Goal: Information Seeking & Learning: Check status

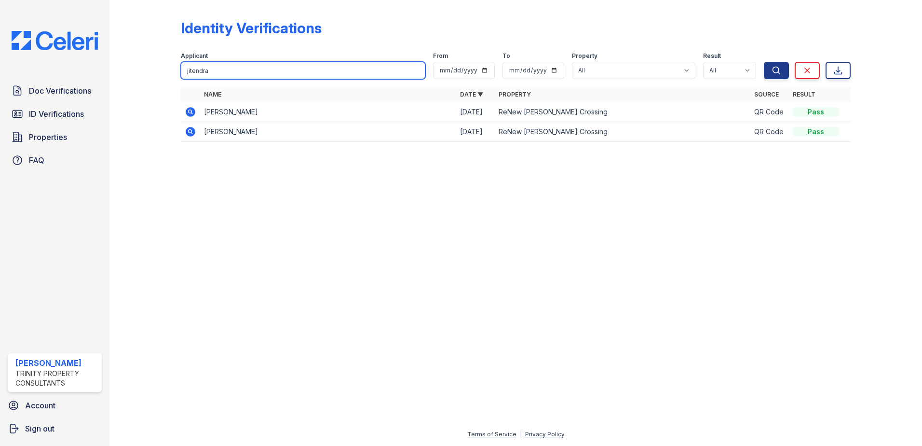
drag, startPoint x: 265, startPoint y: 71, endPoint x: 118, endPoint y: 76, distance: 147.7
click at [118, 77] on div "Identity Verifications Filter Applicant jitendra From To Property All ReNew How…" at bounding box center [515, 223] width 813 height 446
paste input "garalde"
type input "garalde"
click at [764, 62] on button "Search" at bounding box center [776, 70] width 25 height 17
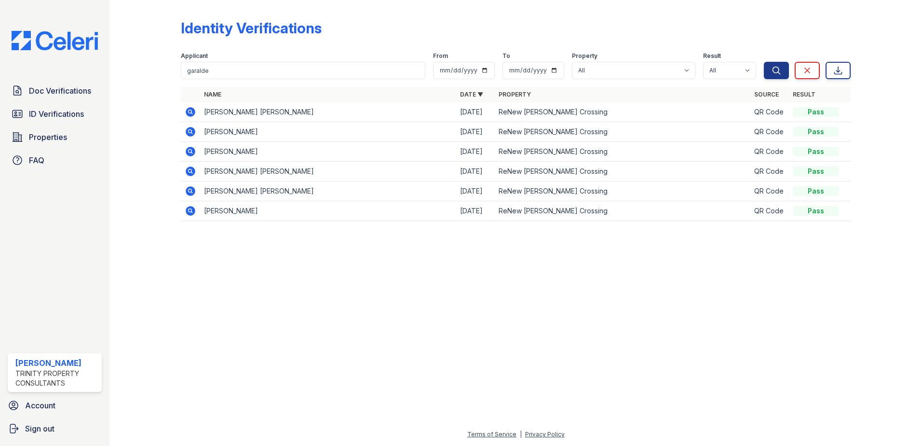
click at [189, 211] on icon at bounding box center [191, 211] width 12 height 12
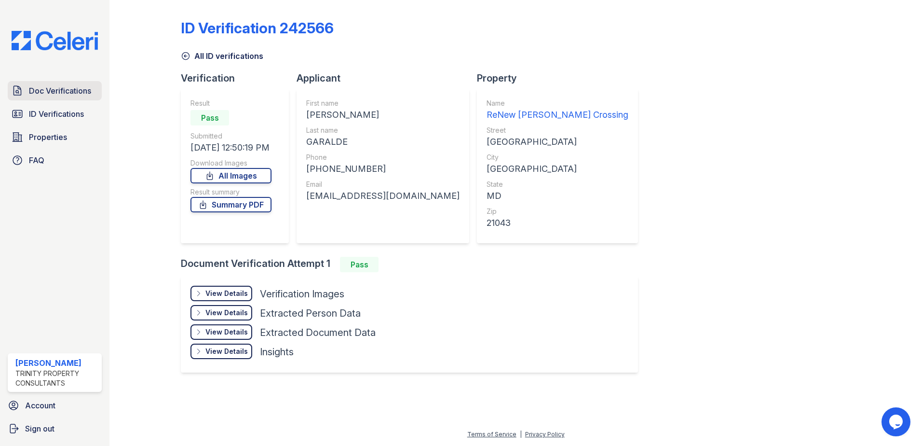
click at [49, 98] on link "Doc Verifications" at bounding box center [55, 90] width 94 height 19
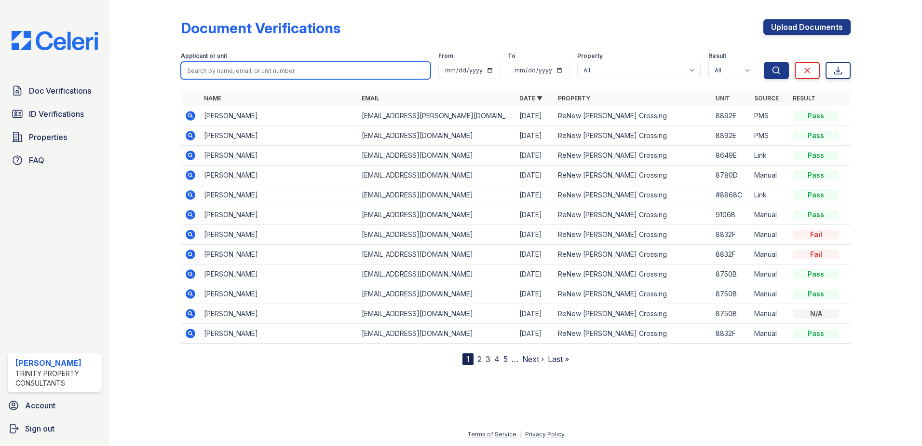
click at [295, 70] on input "search" at bounding box center [306, 70] width 250 height 17
paste input "garalde"
type input "garalde"
click at [764, 62] on button "Search" at bounding box center [776, 70] width 25 height 17
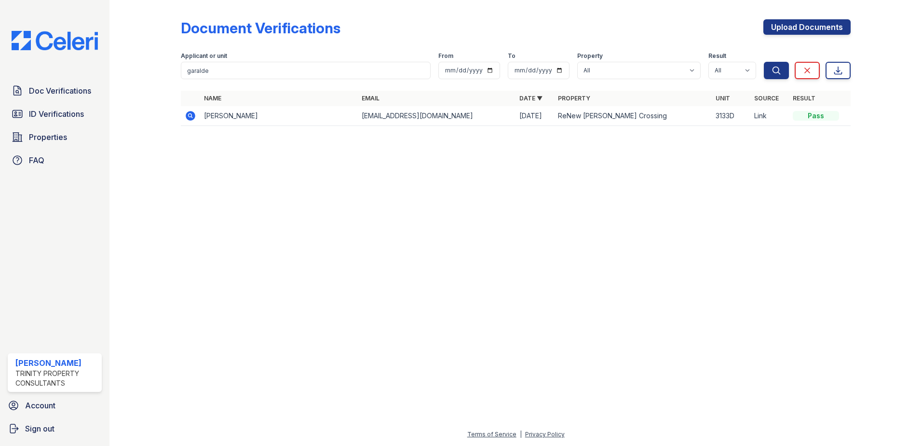
click at [192, 113] on icon at bounding box center [191, 116] width 10 height 10
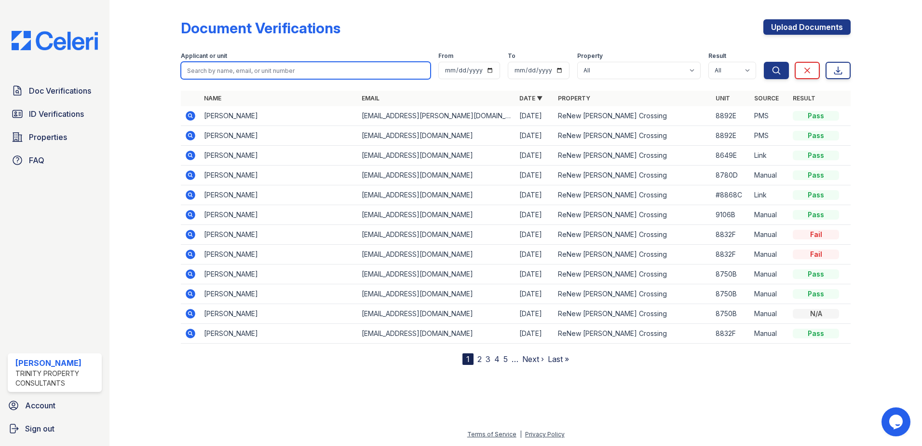
click at [278, 73] on input "search" at bounding box center [306, 70] width 250 height 17
paste input "ntumsi"
type input "ntumsi"
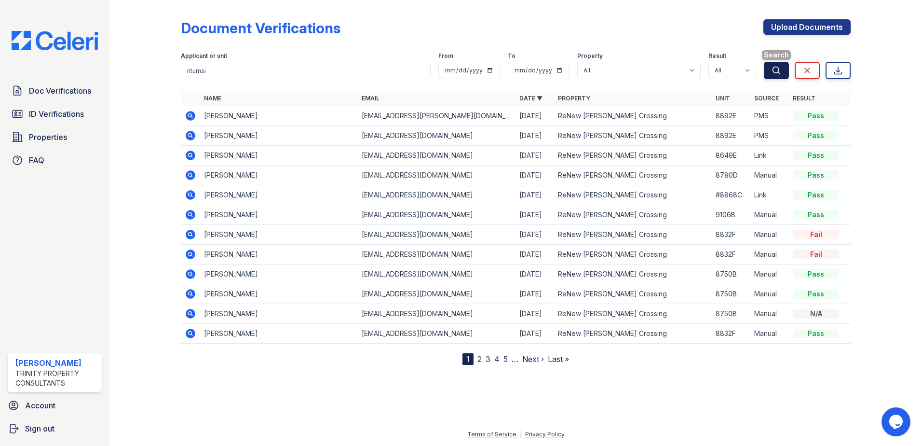
click at [768, 70] on button "Search" at bounding box center [776, 70] width 25 height 17
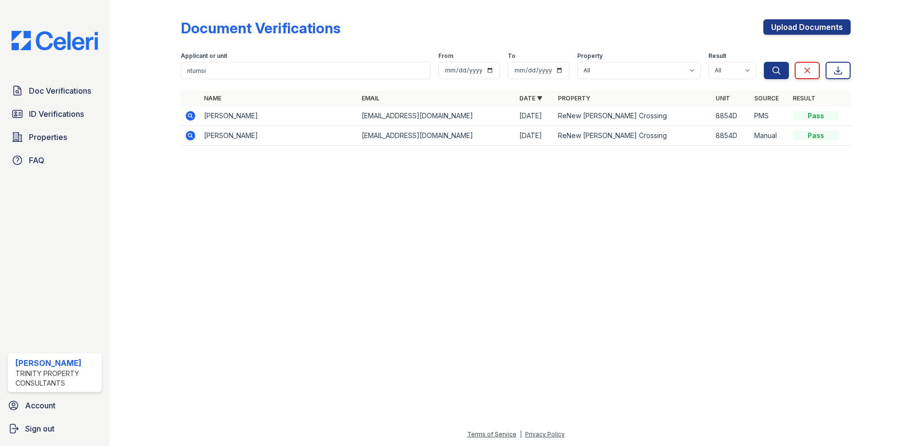
click at [190, 121] on icon at bounding box center [191, 116] width 12 height 12
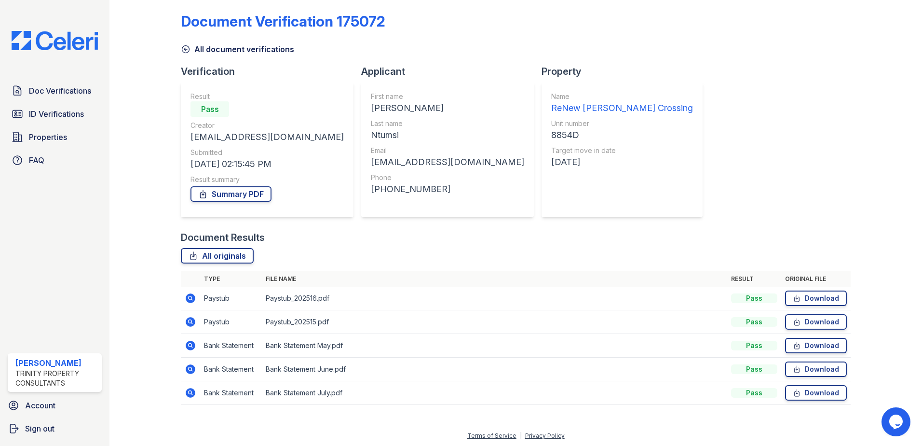
scroll to position [8, 0]
click at [62, 111] on span "ID Verifications" at bounding box center [56, 114] width 55 height 12
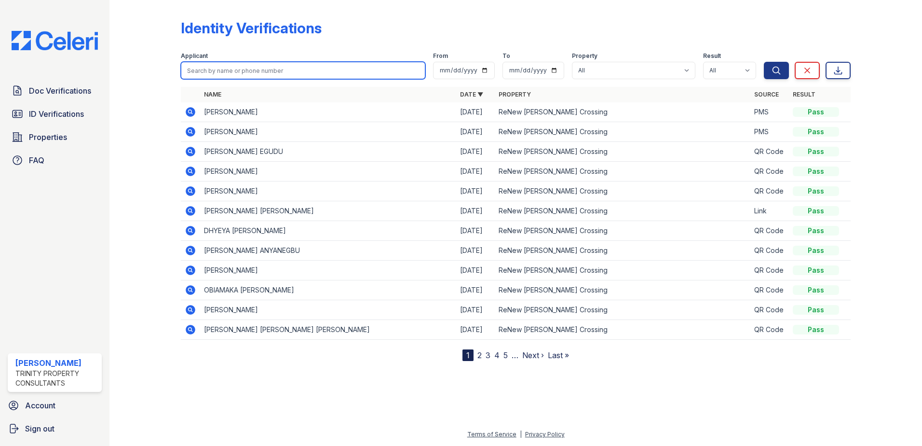
click at [300, 73] on input "search" at bounding box center [303, 70] width 244 height 17
paste input "ntumsi"
type input "ntumsi"
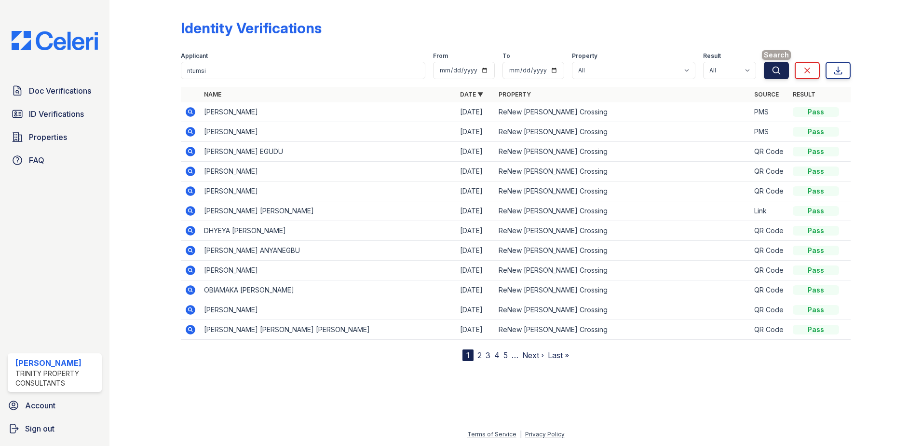
click at [769, 73] on button "Search" at bounding box center [776, 70] width 25 height 17
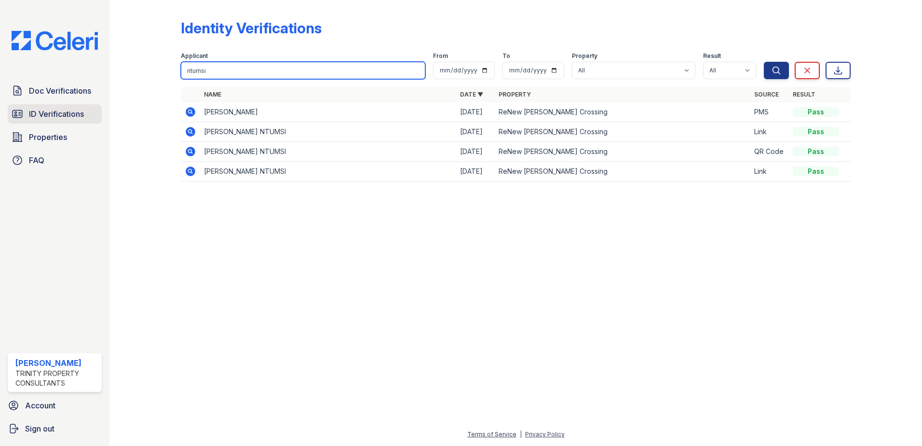
drag, startPoint x: 214, startPoint y: 68, endPoint x: 51, endPoint y: 110, distance: 168.0
click at [67, 108] on div "Doc Verifications ID Verifications Properties FAQ Candis Charles Trinity Proper…" at bounding box center [461, 223] width 922 height 446
paste input "Avtar"
type input "Avtar"
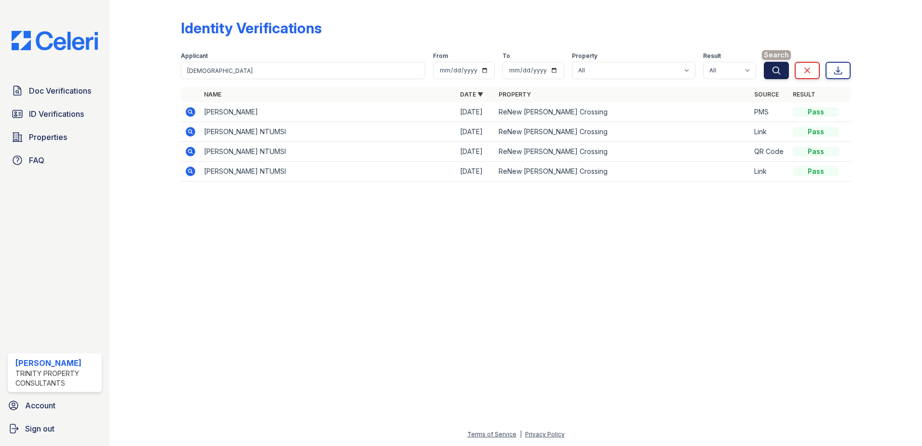
click at [769, 72] on button "Search" at bounding box center [776, 70] width 25 height 17
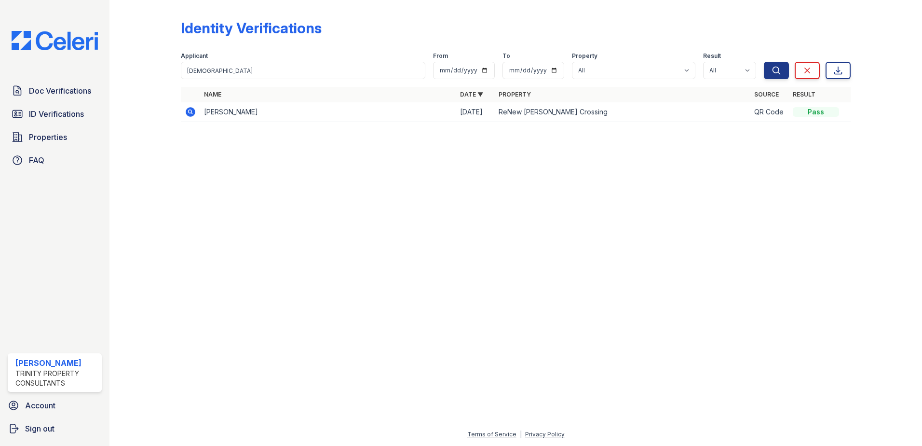
click at [191, 116] on icon at bounding box center [191, 112] width 10 height 10
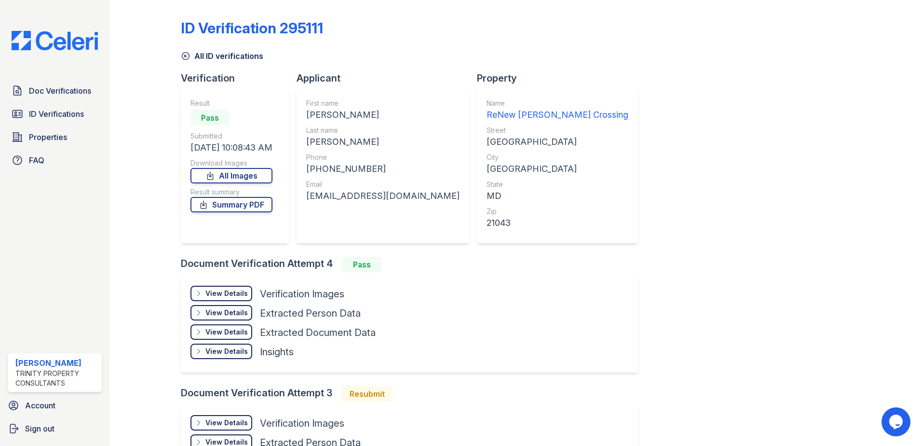
click at [47, 86] on span "Doc Verifications" at bounding box center [60, 91] width 62 height 12
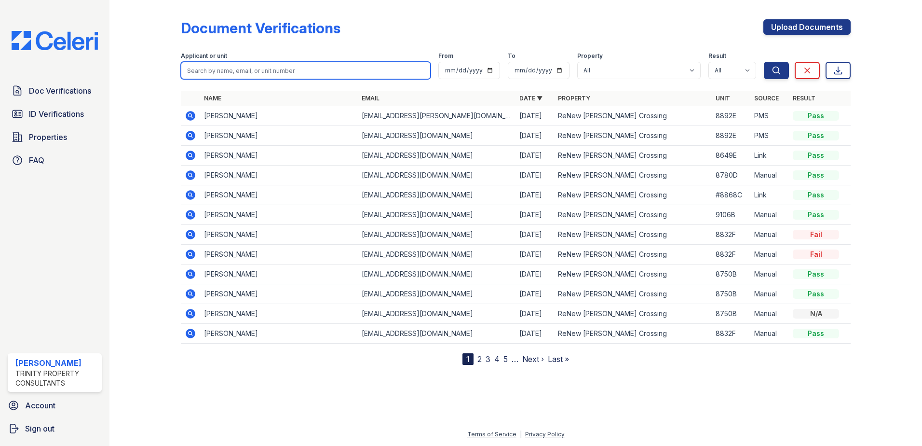
click at [203, 71] on input "search" at bounding box center [306, 70] width 250 height 17
paste input "Avtar"
type input "Avtar"
click at [764, 62] on button "Search" at bounding box center [776, 70] width 25 height 17
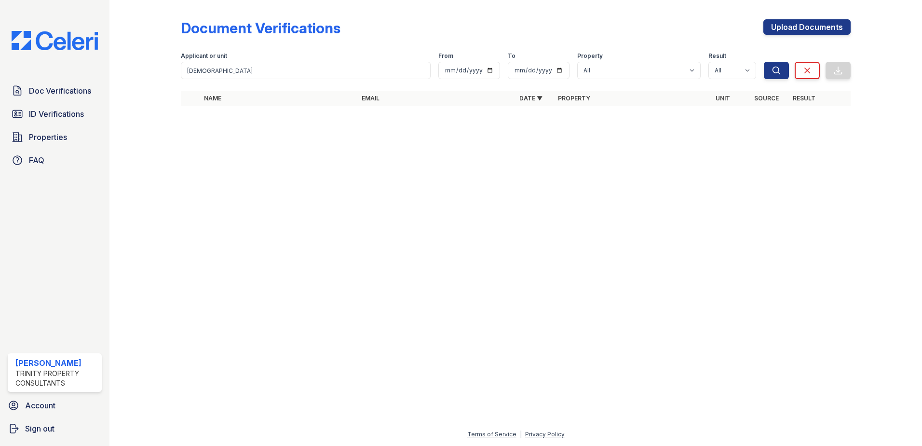
click at [46, 44] on img at bounding box center [55, 40] width 102 height 19
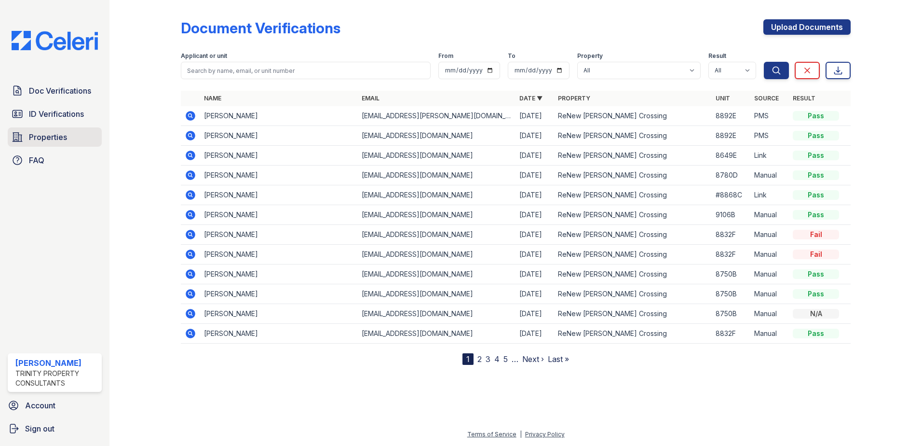
click at [32, 135] on span "Properties" at bounding box center [48, 137] width 38 height 12
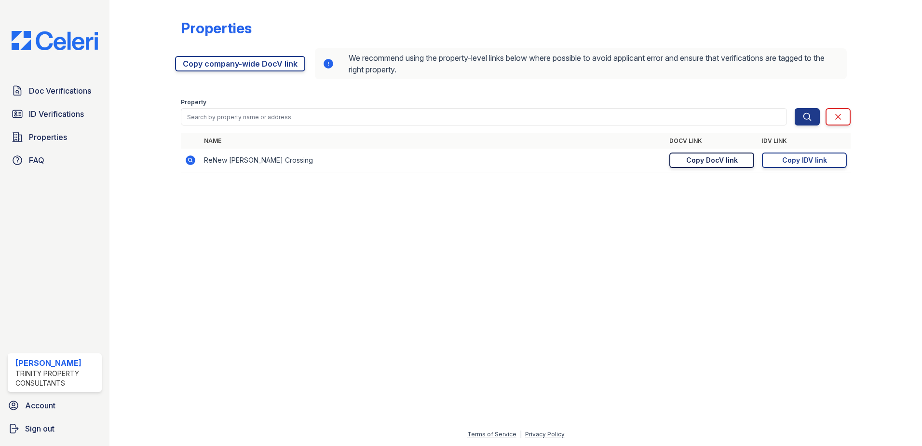
click at [687, 160] on div "Copy DocV link" at bounding box center [712, 160] width 52 height 10
click at [47, 94] on span "Doc Verifications" at bounding box center [60, 91] width 62 height 12
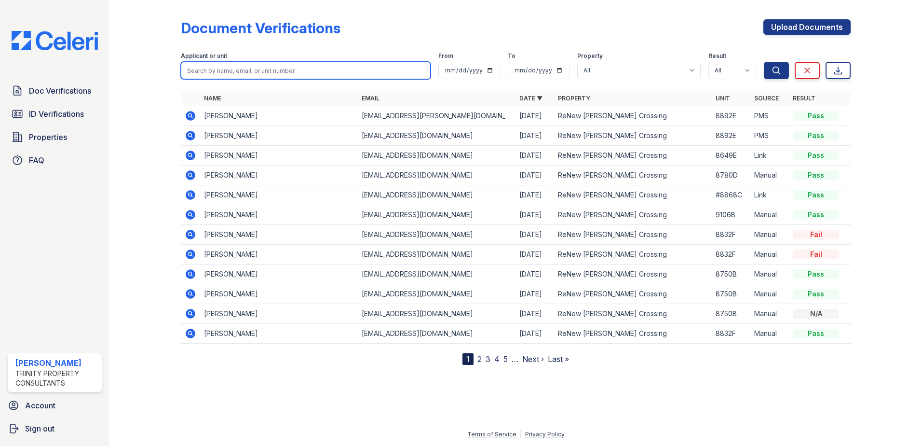
click at [197, 70] on input "search" at bounding box center [306, 70] width 250 height 17
paste input "Russell"
type input "Russell"
click at [764, 62] on button "Search" at bounding box center [776, 70] width 25 height 17
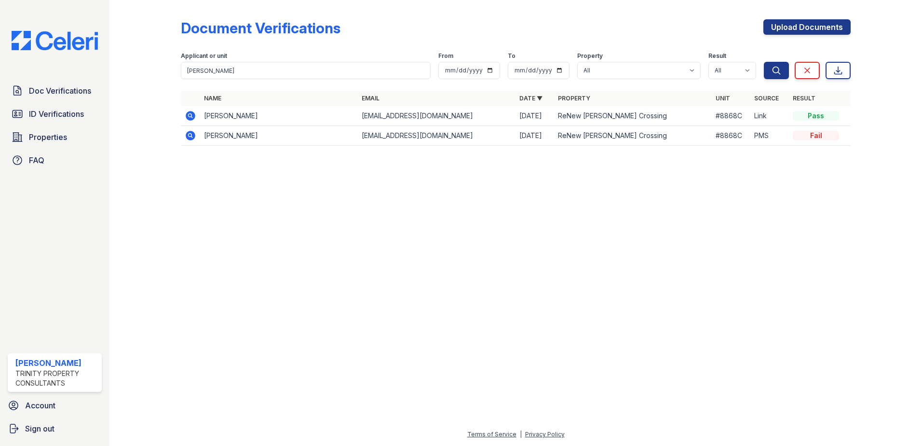
click at [188, 116] on icon at bounding box center [191, 116] width 10 height 10
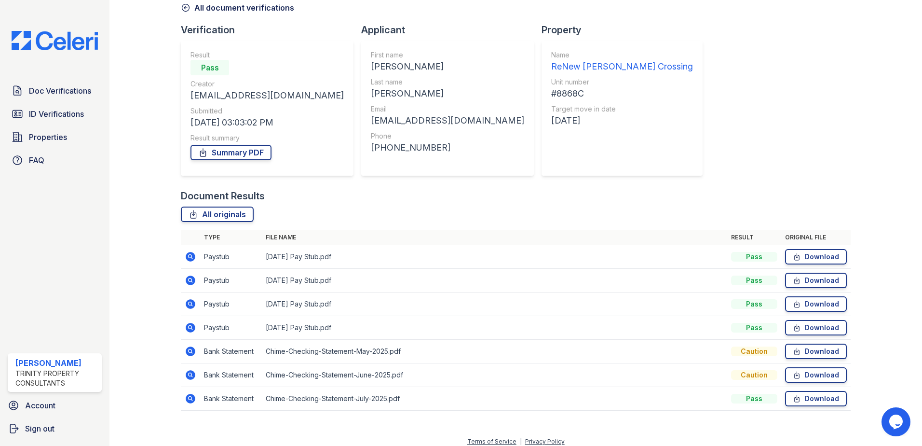
scroll to position [55, 0]
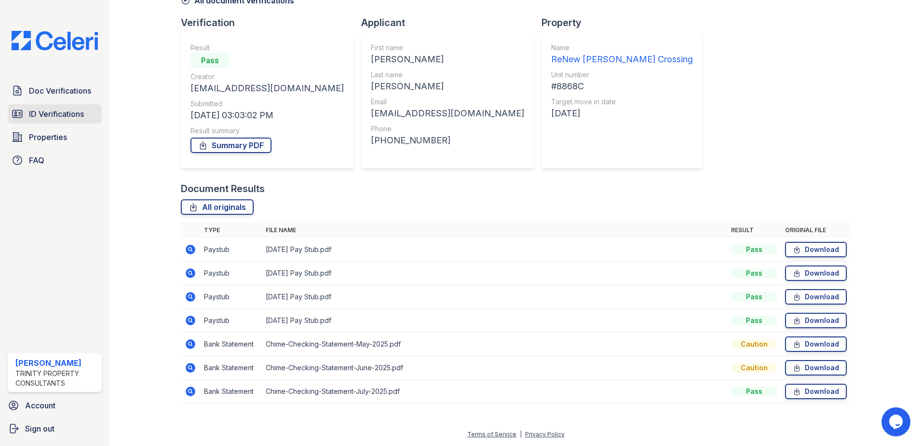
click at [48, 110] on span "ID Verifications" at bounding box center [56, 114] width 55 height 12
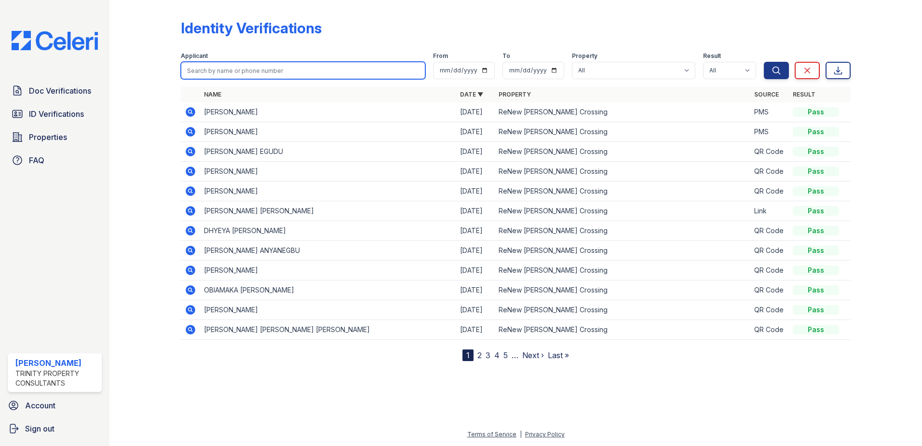
click at [273, 72] on input "search" at bounding box center [303, 70] width 244 height 17
paste input "[PERSON_NAME]"
type input "[PERSON_NAME]"
click at [764, 62] on button "Search" at bounding box center [776, 70] width 25 height 17
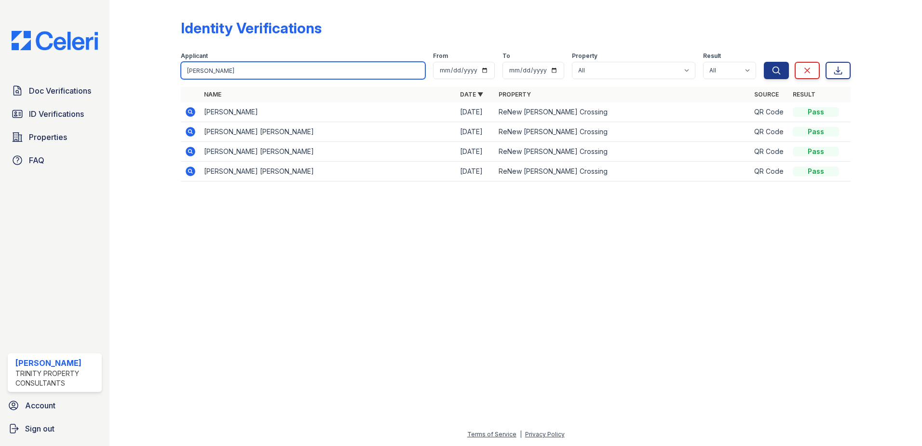
drag, startPoint x: 227, startPoint y: 71, endPoint x: 130, endPoint y: 70, distance: 97.4
click at [130, 70] on div "Identity Verifications Filter Applicant [PERSON_NAME] From To Property All ReNe…" at bounding box center [516, 103] width 782 height 206
paste input "[PERSON_NAME]"
type input "[PERSON_NAME]"
click at [764, 62] on button "Search" at bounding box center [776, 70] width 25 height 17
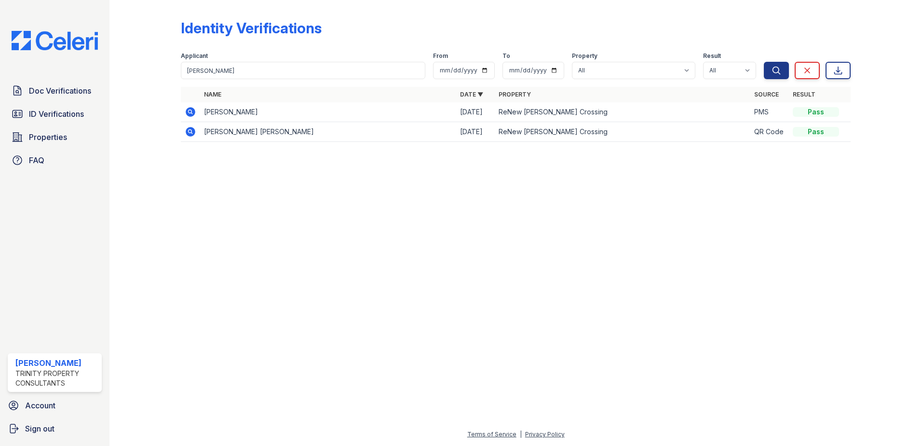
click at [190, 111] on icon at bounding box center [190, 111] width 2 height 2
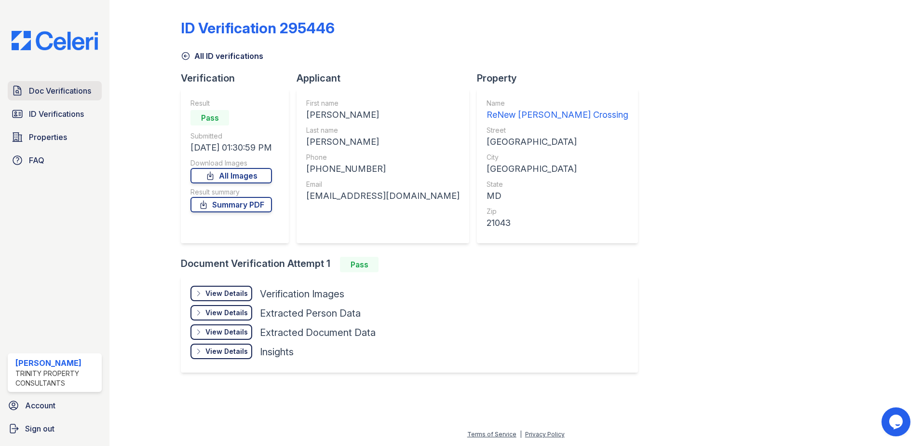
click at [71, 95] on span "Doc Verifications" at bounding box center [60, 91] width 62 height 12
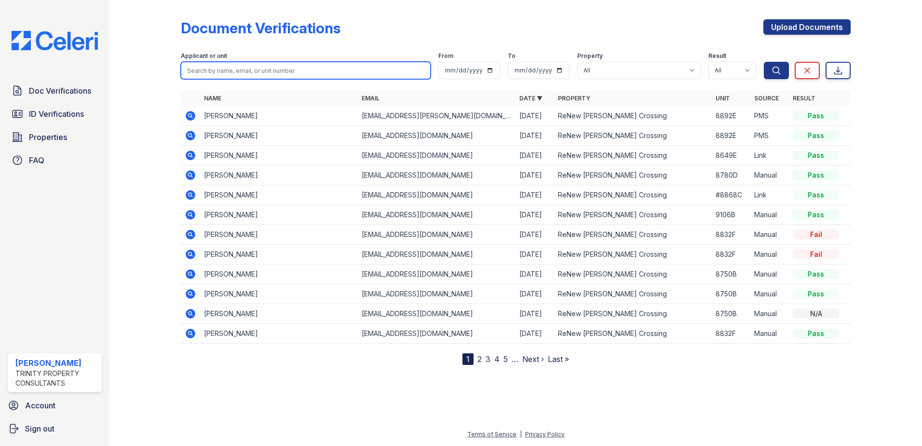
click at [246, 75] on input "search" at bounding box center [306, 70] width 250 height 17
paste input "[PERSON_NAME]"
type input "[PERSON_NAME]"
click at [764, 62] on button "Search" at bounding box center [776, 70] width 25 height 17
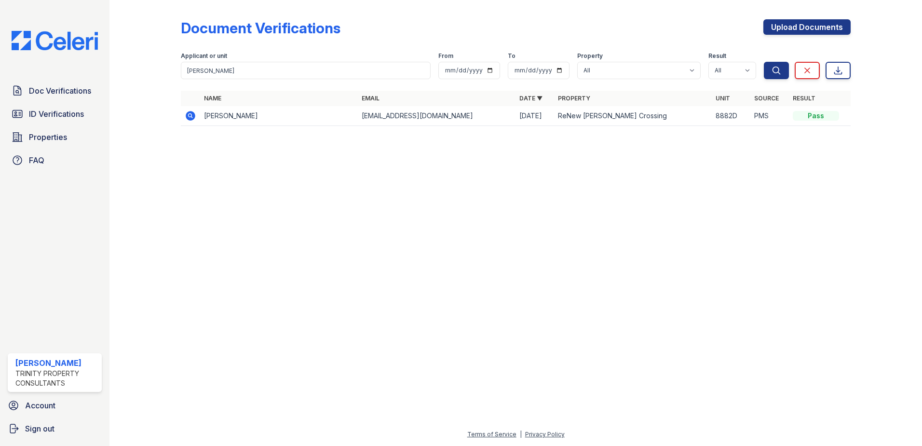
click at [187, 115] on icon at bounding box center [191, 116] width 10 height 10
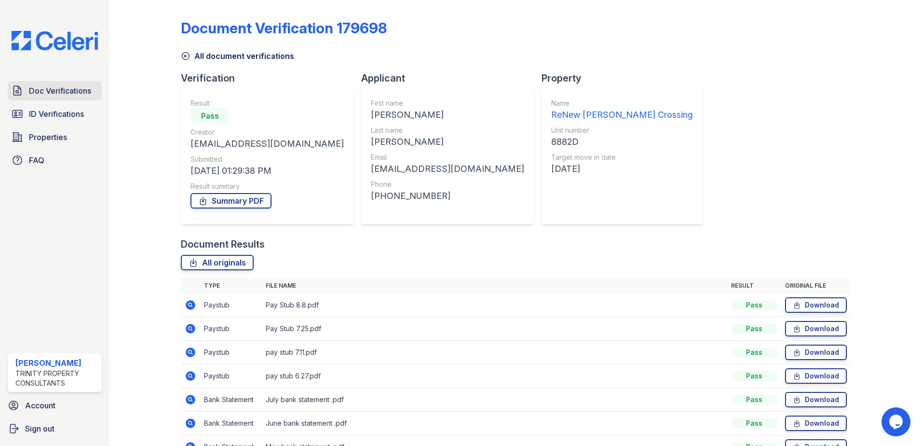
click at [43, 95] on span "Doc Verifications" at bounding box center [60, 91] width 62 height 12
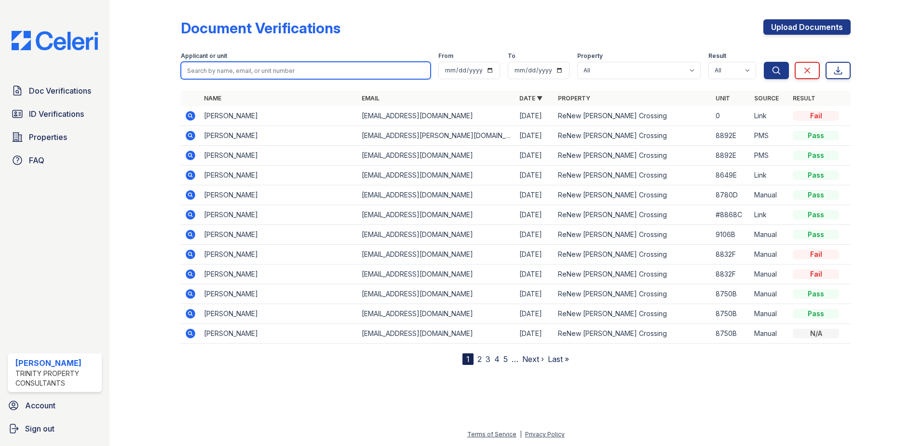
click at [214, 70] on input "search" at bounding box center [306, 70] width 250 height 17
paste input "Alimeyawu"
type input "Alimeyawu"
click at [764, 62] on button "Search" at bounding box center [776, 70] width 25 height 17
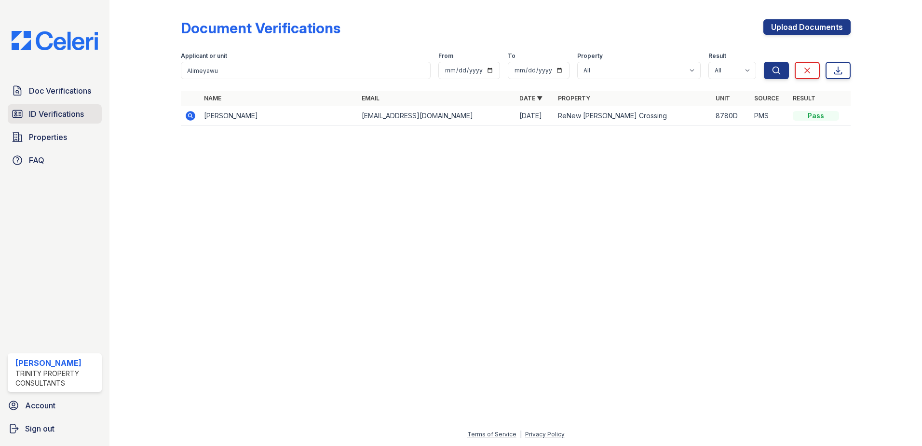
click at [82, 115] on span "ID Verifications" at bounding box center [56, 114] width 55 height 12
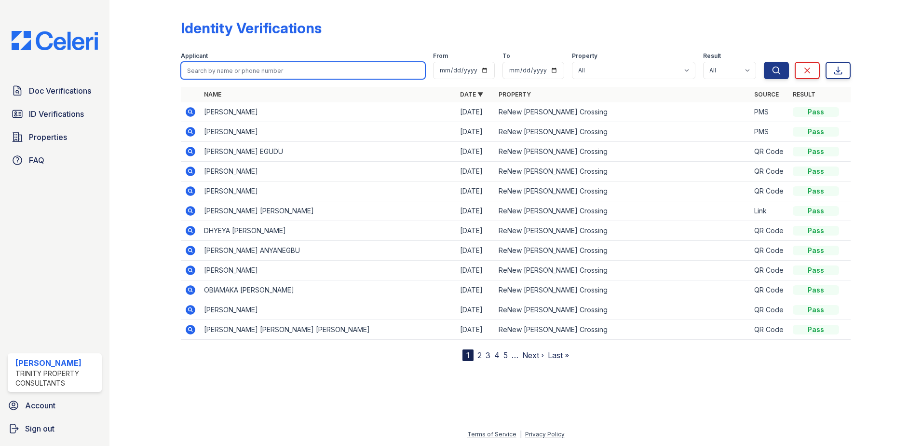
click at [215, 71] on input "search" at bounding box center [303, 70] width 244 height 17
paste input "Alimeyawu"
type input "Alimeyawu"
click at [764, 62] on button "Search" at bounding box center [776, 70] width 25 height 17
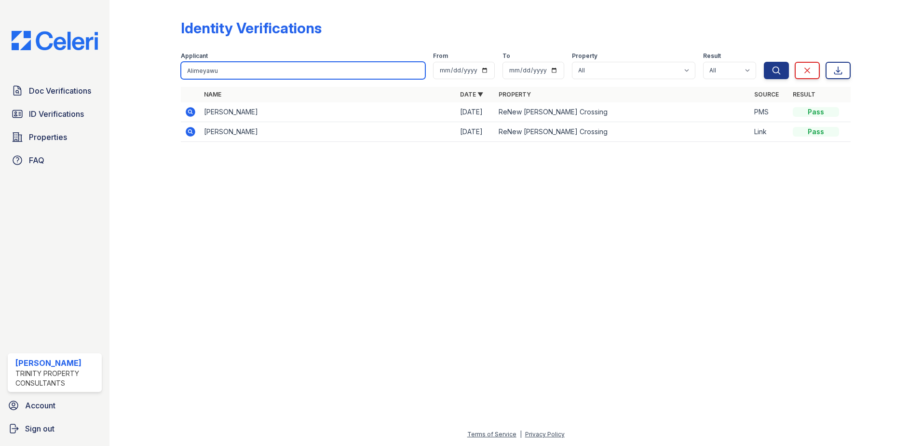
drag, startPoint x: 225, startPoint y: 77, endPoint x: 111, endPoint y: 65, distance: 114.4
click at [113, 69] on div "Identity Verifications Filter Applicant Alimeyawu From To Property All ReNew Ho…" at bounding box center [515, 223] width 813 height 446
paste input "[PERSON_NAME]"
type input "[PERSON_NAME]"
click at [764, 62] on button "Search" at bounding box center [776, 70] width 25 height 17
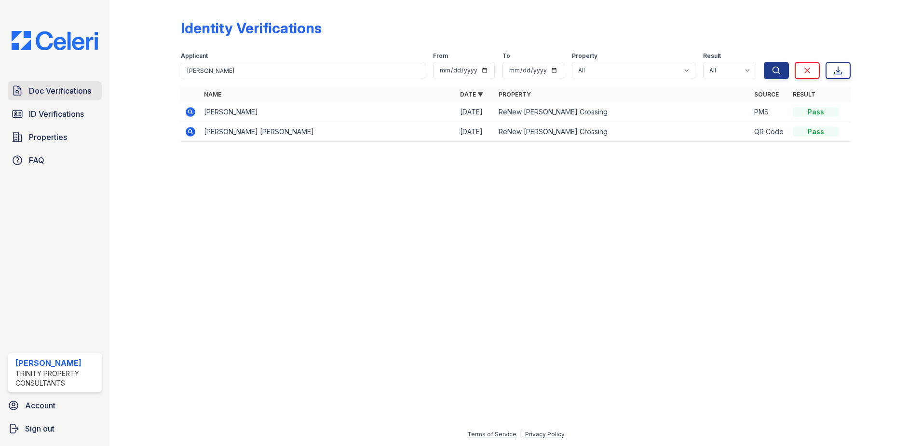
click at [65, 93] on span "Doc Verifications" at bounding box center [60, 91] width 62 height 12
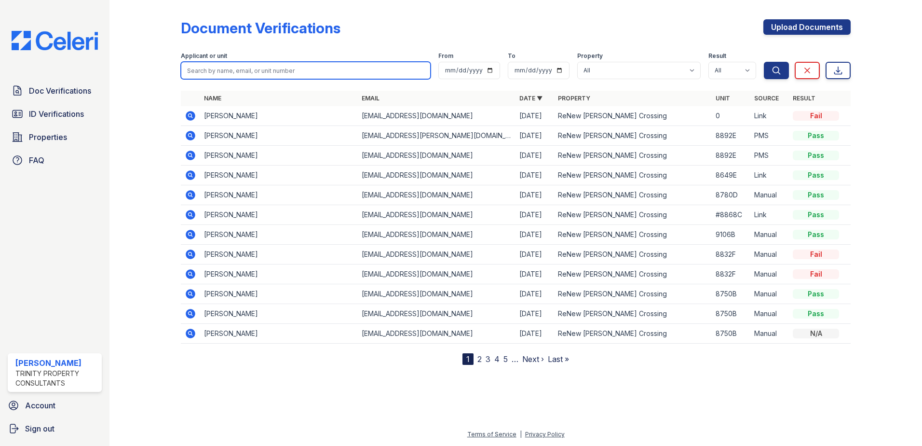
click at [206, 65] on input "search" at bounding box center [306, 70] width 250 height 17
paste input "[PERSON_NAME]"
type input "[PERSON_NAME]"
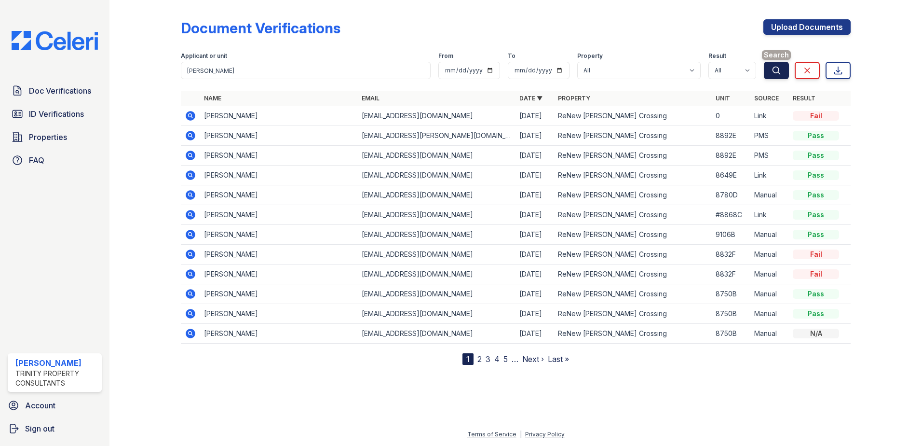
click at [777, 69] on icon "submit" at bounding box center [777, 71] width 10 height 10
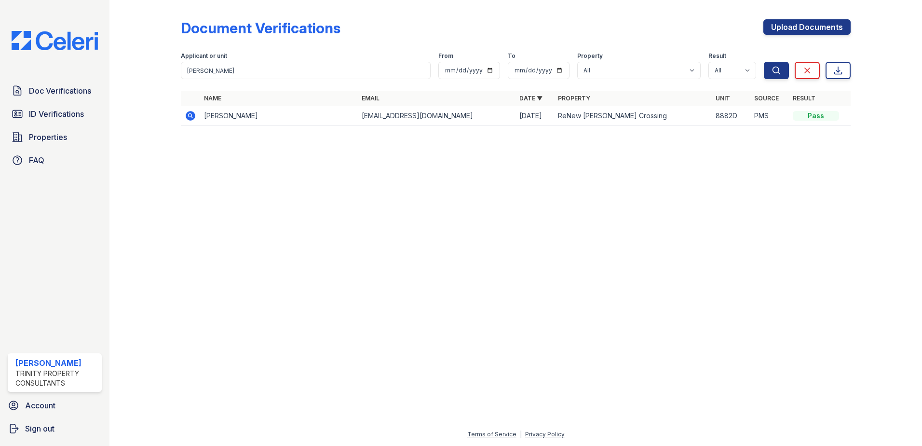
click at [190, 116] on icon at bounding box center [190, 115] width 2 height 2
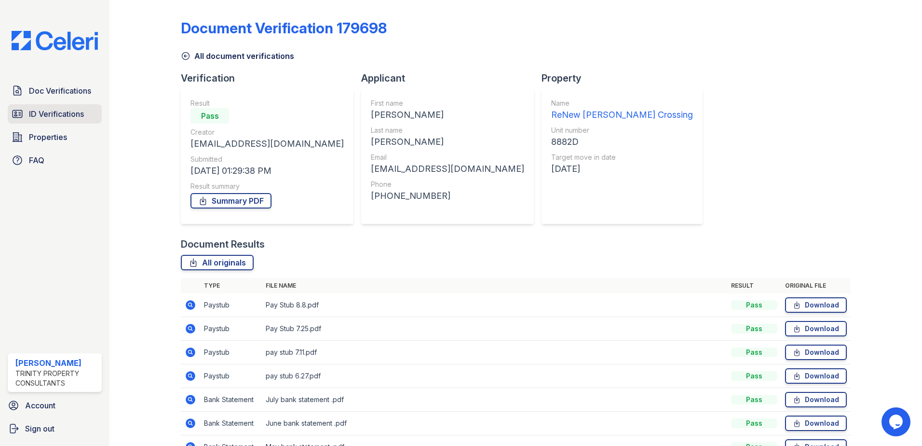
click at [66, 119] on span "ID Verifications" at bounding box center [56, 114] width 55 height 12
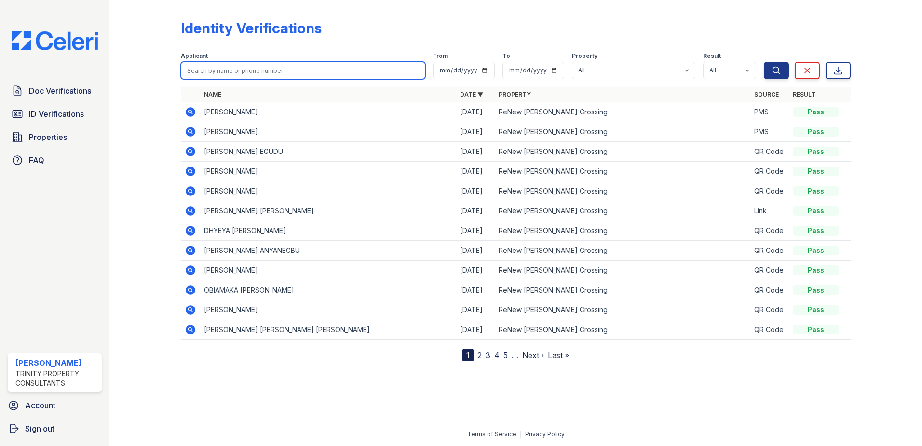
click at [250, 71] on input "search" at bounding box center [303, 70] width 244 height 17
paste input "[PERSON_NAME]"
type input "[PERSON_NAME]"
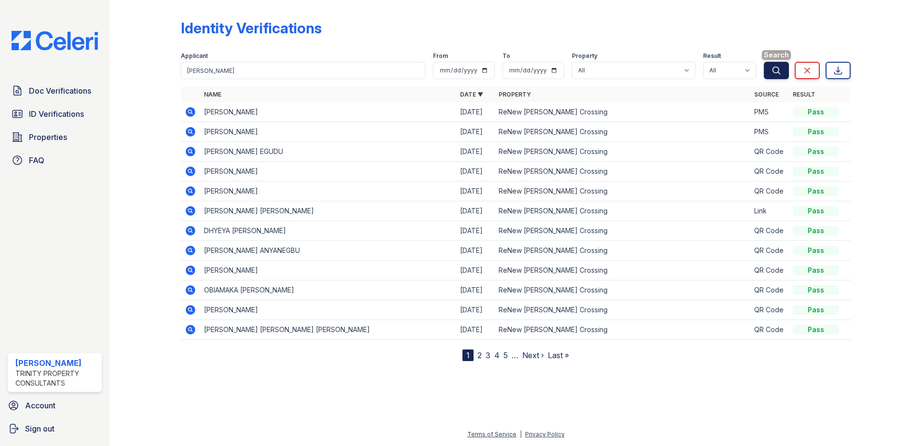
click at [773, 72] on icon "submit" at bounding box center [777, 71] width 10 height 10
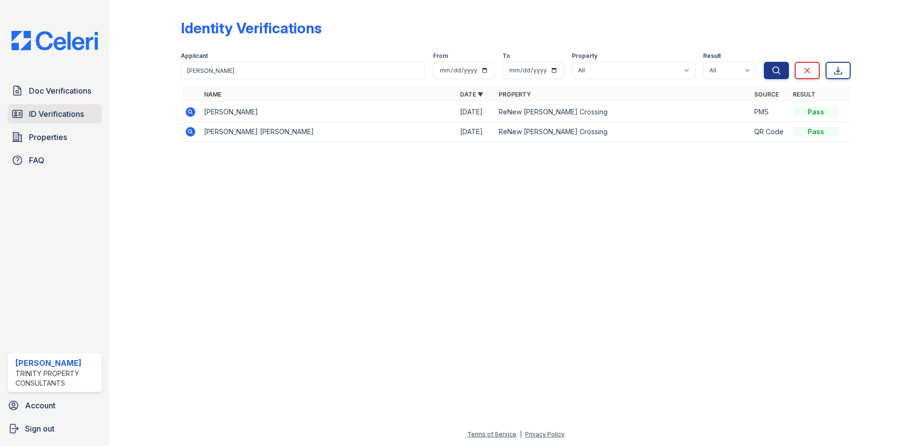
click at [60, 114] on span "ID Verifications" at bounding box center [56, 114] width 55 height 12
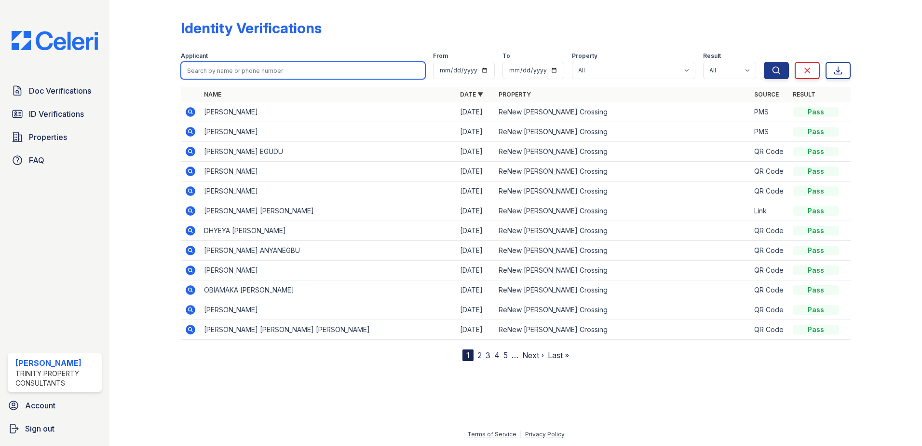
click at [204, 71] on input "search" at bounding box center [303, 70] width 244 height 17
click at [293, 71] on input "search" at bounding box center [303, 70] width 244 height 17
paste input "[PERSON_NAME]"
type input "[PERSON_NAME]"
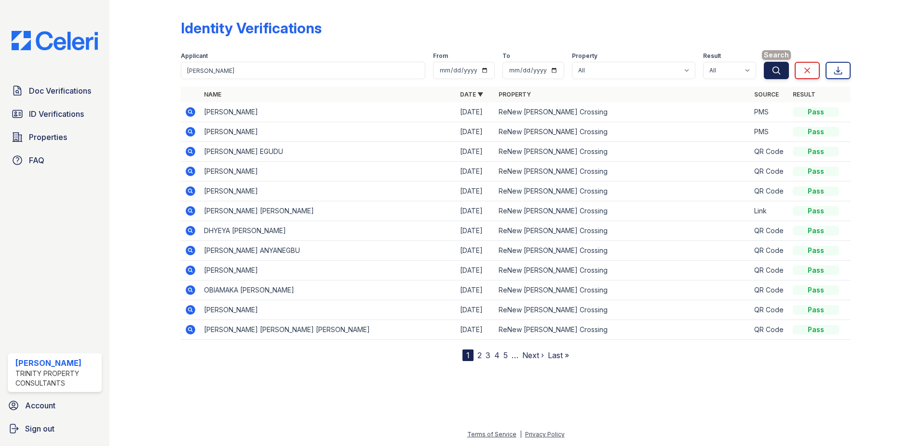
click at [789, 70] on button "Search" at bounding box center [776, 70] width 25 height 17
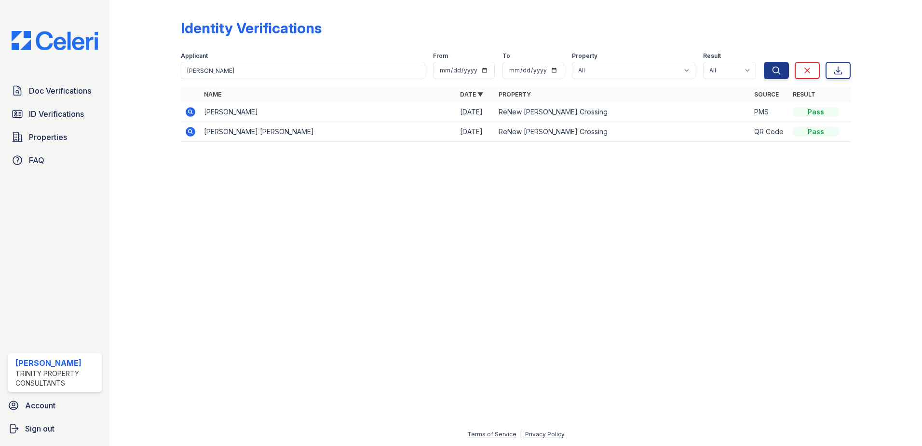
click at [785, 71] on button "Search" at bounding box center [776, 70] width 25 height 17
drag, startPoint x: 187, startPoint y: 73, endPoint x: 141, endPoint y: 78, distance: 46.5
click at [141, 78] on div "Identity Verifications Filter Applicant [GEOGRAPHIC_DATA] From To Property All …" at bounding box center [516, 83] width 782 height 167
paste input "[PERSON_NAME]"
type input "[PERSON_NAME]"
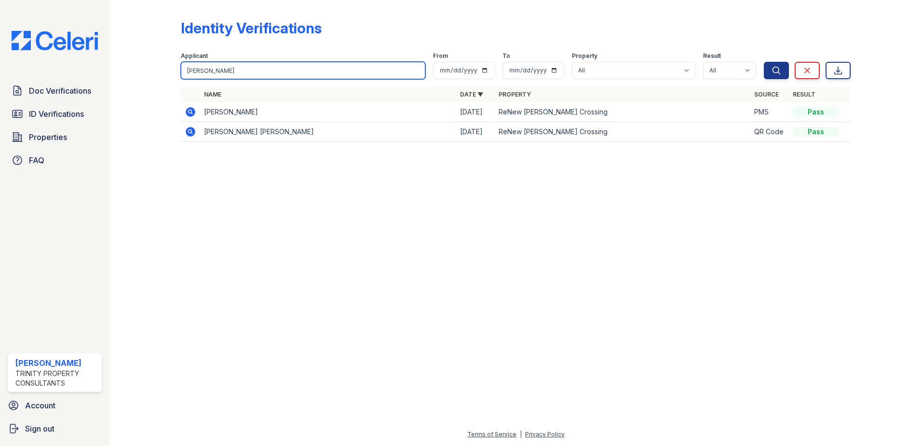
click at [764, 62] on button "Search" at bounding box center [776, 70] width 25 height 17
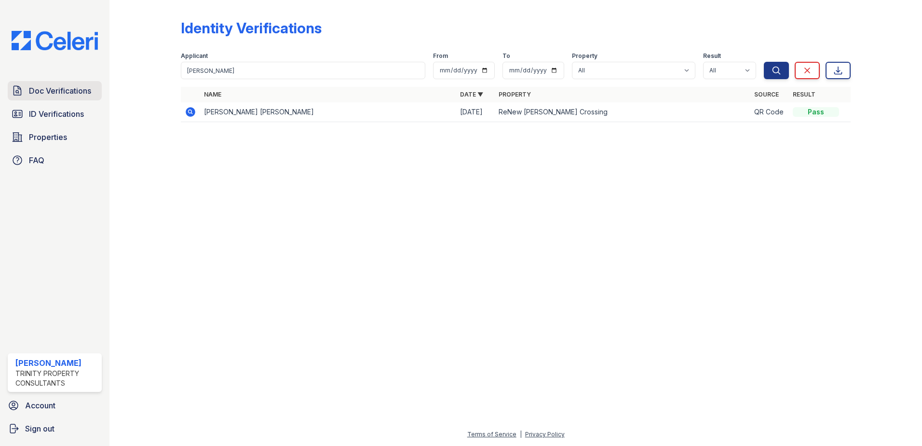
click at [64, 82] on link "Doc Verifications" at bounding box center [55, 90] width 94 height 19
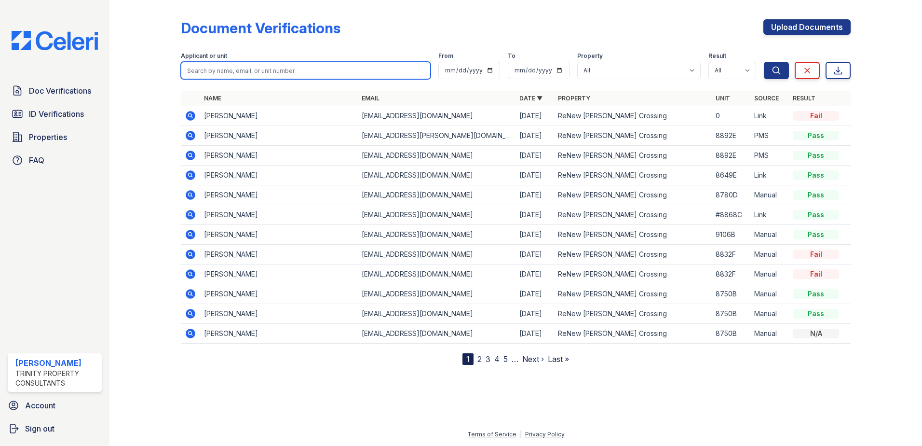
click at [239, 71] on input "search" at bounding box center [306, 70] width 250 height 17
paste input "[PERSON_NAME]"
type input "[PERSON_NAME]"
click at [764, 62] on button "Search" at bounding box center [776, 70] width 25 height 17
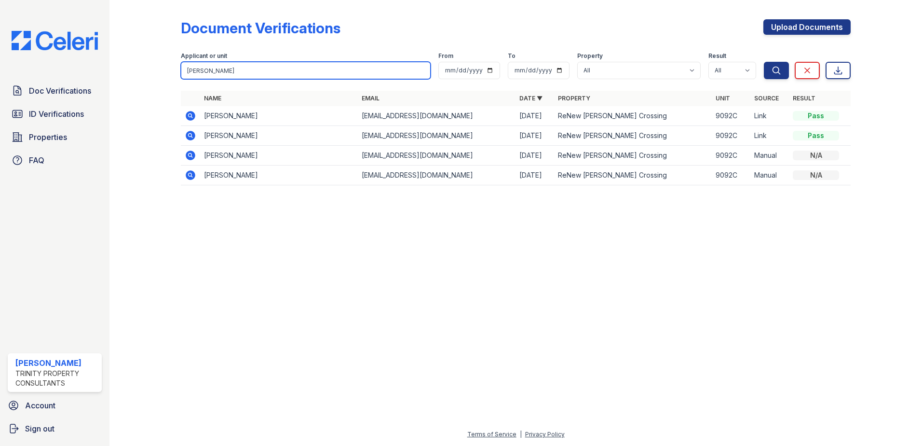
drag, startPoint x: 233, startPoint y: 68, endPoint x: 138, endPoint y: 78, distance: 95.1
click at [139, 80] on div "Document Verifications Upload Documents Filter Applicant or unit [PERSON_NAME] …" at bounding box center [516, 105] width 782 height 210
paste input "search"
click at [220, 68] on input "search" at bounding box center [306, 70] width 250 height 17
paste input "[PERSON_NAME]"
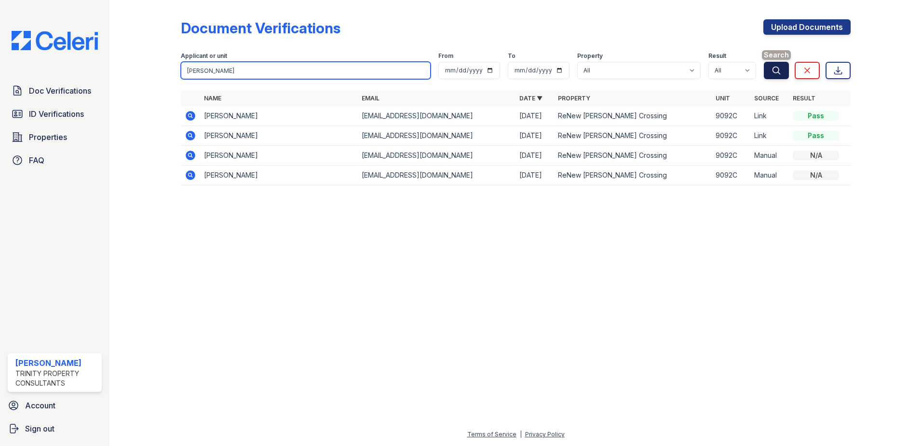
type input "[PERSON_NAME]"
click at [765, 74] on button "Search" at bounding box center [776, 70] width 25 height 17
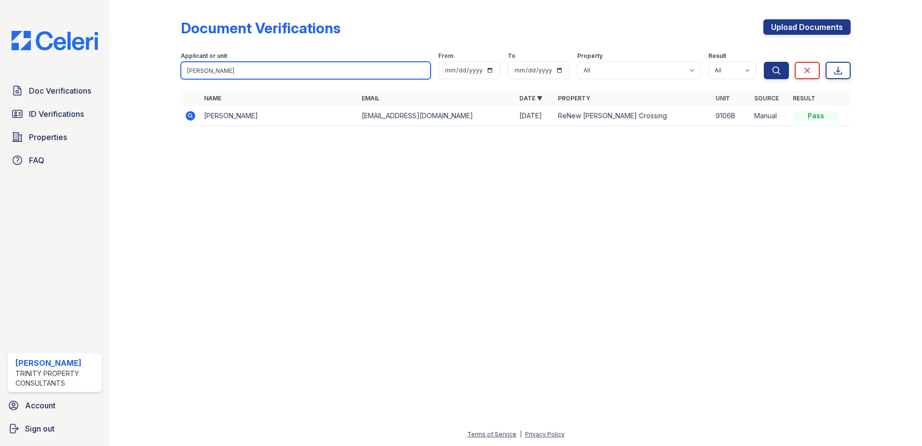
drag, startPoint x: 224, startPoint y: 72, endPoint x: 105, endPoint y: 61, distance: 119.1
click at [114, 64] on div "Document Verifications Upload Documents Filter Applicant or unit [GEOGRAPHIC_DA…" at bounding box center [515, 223] width 813 height 446
type input "kaila"
click at [764, 62] on button "Search" at bounding box center [776, 70] width 25 height 17
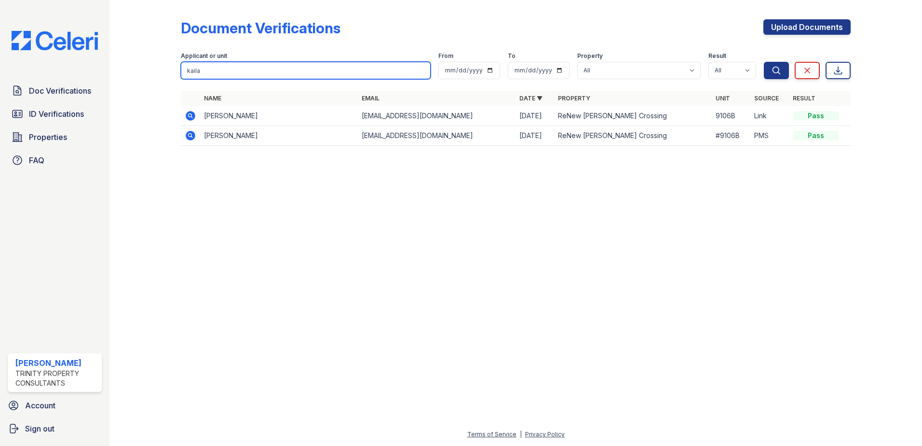
drag, startPoint x: 232, startPoint y: 68, endPoint x: 97, endPoint y: 74, distance: 135.2
click at [97, 74] on div "Doc Verifications ID Verifications Properties FAQ [PERSON_NAME] Trinity Propert…" at bounding box center [461, 223] width 922 height 446
paste input "[PERSON_NAME]"
type input "[PERSON_NAME]"
click at [764, 62] on button "Search" at bounding box center [776, 70] width 25 height 17
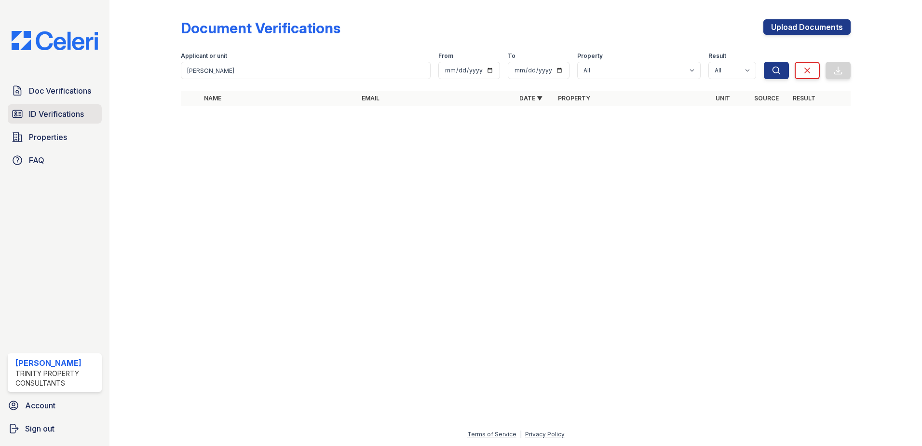
click at [49, 108] on link "ID Verifications" at bounding box center [55, 113] width 94 height 19
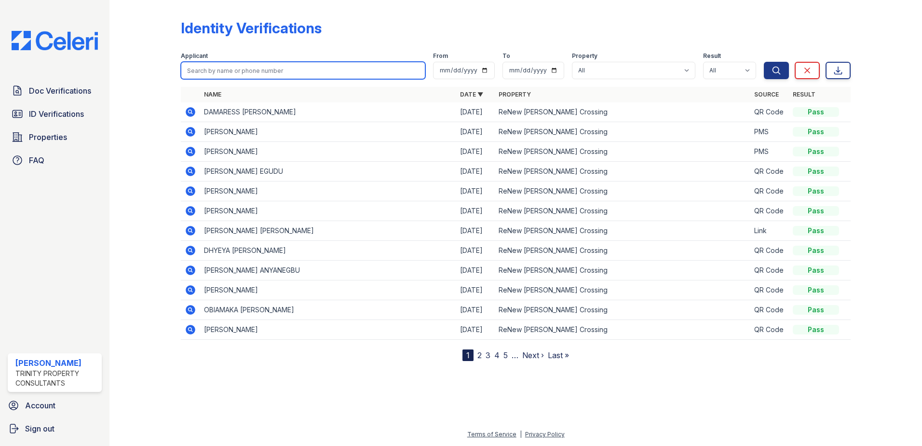
click at [219, 73] on input "search" at bounding box center [303, 70] width 244 height 17
type input "a"
click at [256, 79] on input "a" at bounding box center [303, 70] width 244 height 17
paste input "[PERSON_NAME]"
type input "[PERSON_NAME]"
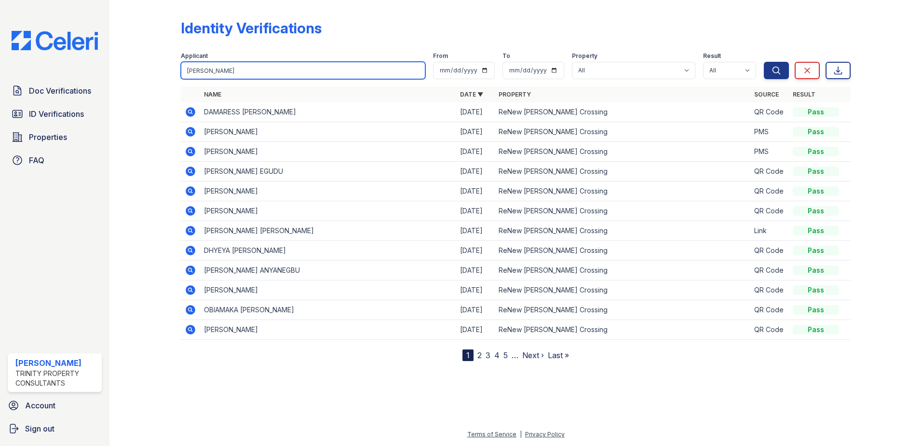
click at [764, 62] on button "Search" at bounding box center [776, 70] width 25 height 17
